Goal: Find contact information: Find contact information

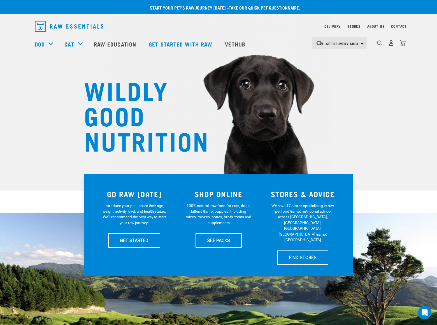
scroll to position [827, 0]
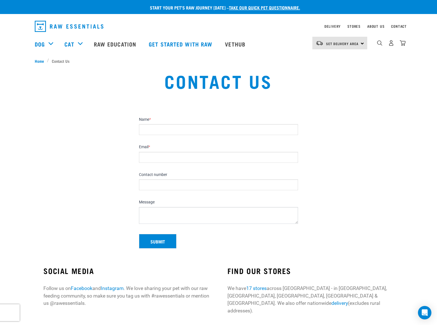
scroll to position [246, 0]
